Goal: Task Accomplishment & Management: Complete application form

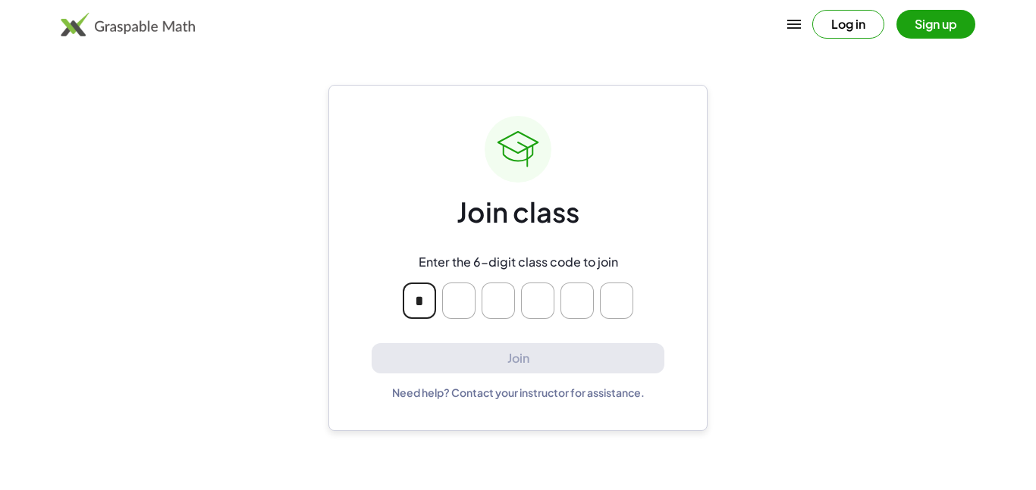
type input "*"
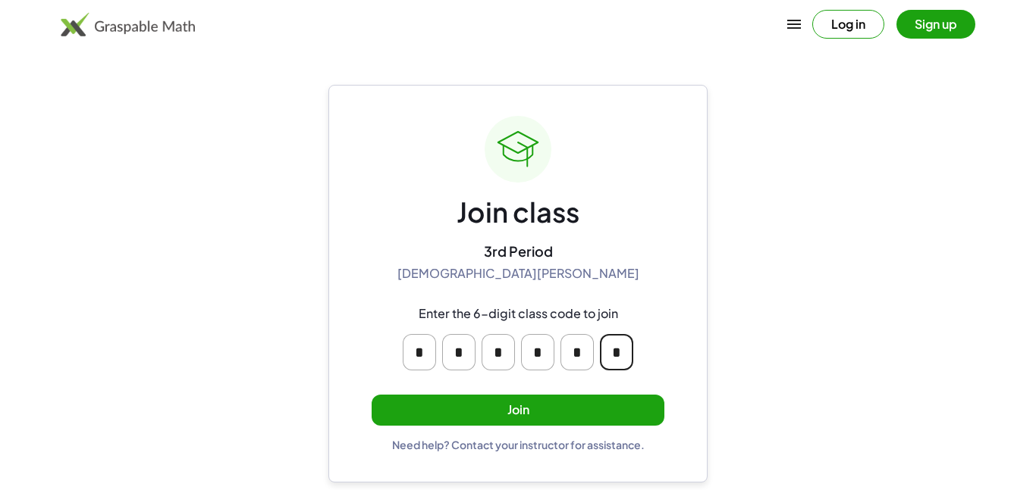
type input "*"
click at [578, 413] on button "Join" at bounding box center [517, 410] width 293 height 31
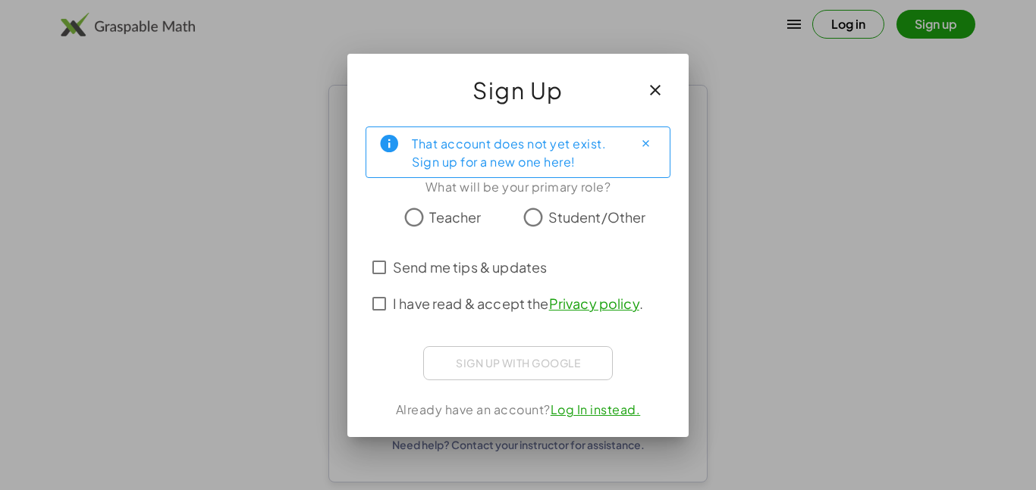
click at [555, 216] on span "Student/Other" at bounding box center [597, 217] width 98 height 20
click at [437, 305] on span "I have read & accept the Privacy policy ." at bounding box center [518, 303] width 250 height 20
click at [408, 259] on span "Send me tips & updates" at bounding box center [470, 267] width 154 height 20
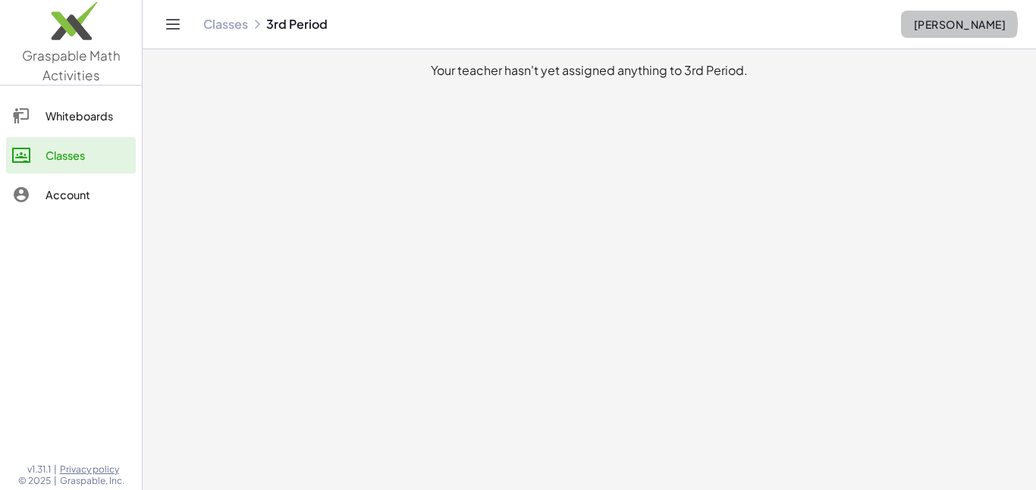
click at [921, 28] on span "[PERSON_NAME]" at bounding box center [959, 24] width 92 height 14
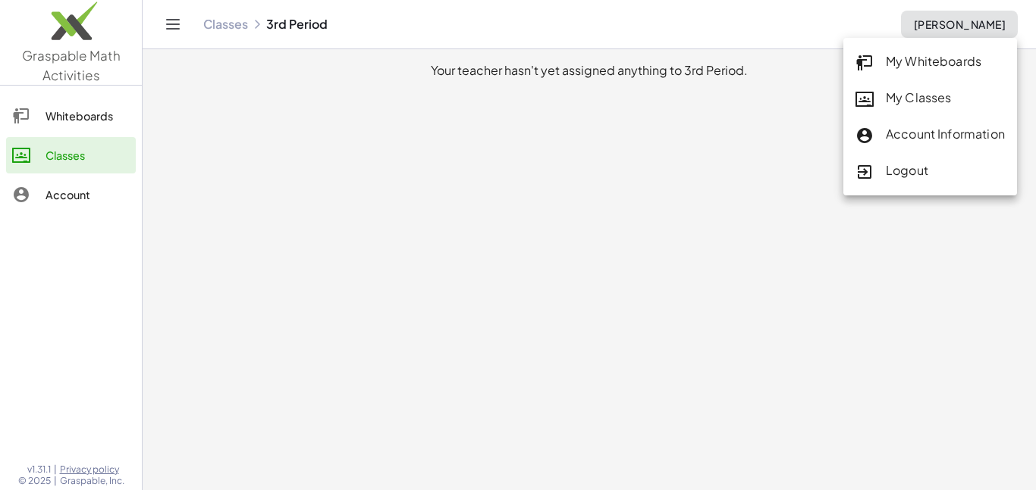
click at [79, 118] on div "Whiteboards" at bounding box center [87, 116] width 84 height 18
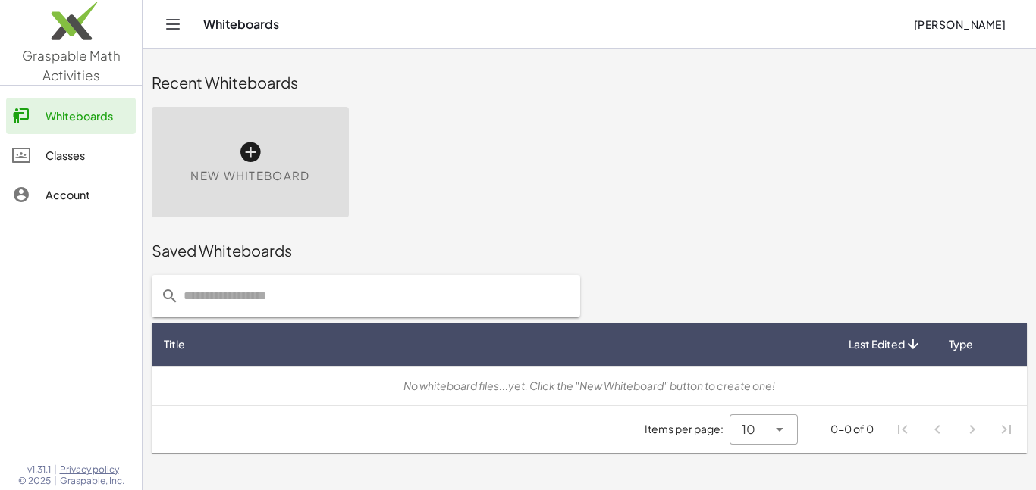
click at [64, 186] on div "Account" at bounding box center [87, 195] width 84 height 18
